Goal: Find contact information: Find contact information

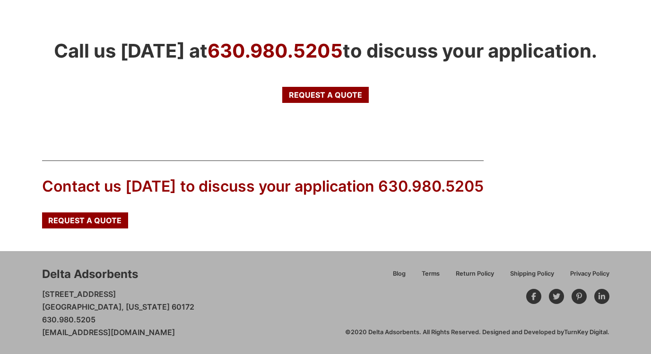
click at [191, 312] on div "Delta Adsorbents 28 Congress Circle W. Roselle, Illinois 60172 630.980.5205 cus…" at bounding box center [193, 302] width 303 height 73
click at [248, 322] on div "Delta Adsorbents 28 Congress Circle W. Roselle, Illinois 60172 630.980.5205 cus…" at bounding box center [193, 302] width 303 height 73
click at [175, 332] on link "[EMAIL_ADDRESS][DOMAIN_NAME]" at bounding box center [108, 332] width 133 height 9
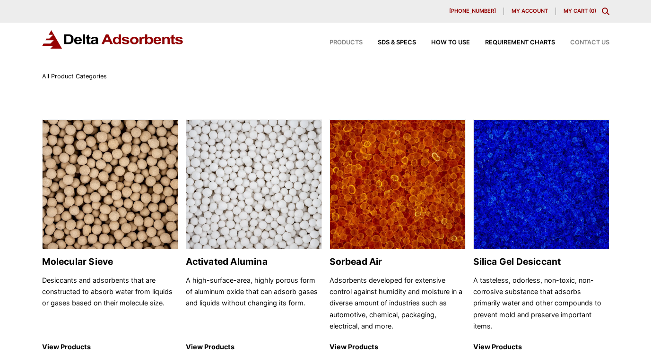
click at [578, 40] on span "Contact Us" at bounding box center [589, 43] width 39 height 6
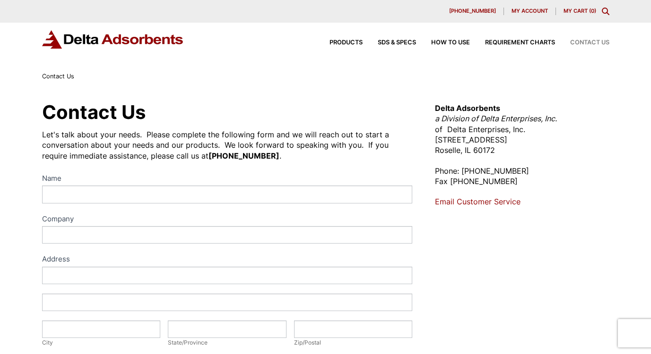
click at [497, 151] on p "Delta Adsorbents a Division of Delta Enterprises, Inc. of Delta Enterprises, In…" at bounding box center [522, 129] width 174 height 53
copy p "[PHONE_NUMBER]"
drag, startPoint x: 462, startPoint y: 171, endPoint x: 514, endPoint y: 174, distance: 51.1
click at [514, 174] on p "Phone: [PHONE_NUMBER] Fax [PHONE_NUMBER]" at bounding box center [522, 176] width 174 height 21
click at [263, 176] on label "Name" at bounding box center [227, 179] width 370 height 14
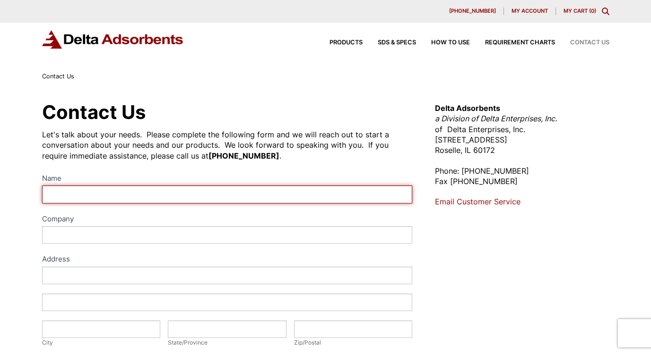
click at [263, 186] on input "Name" at bounding box center [227, 194] width 370 height 17
